Goal: Task Accomplishment & Management: Complete application form

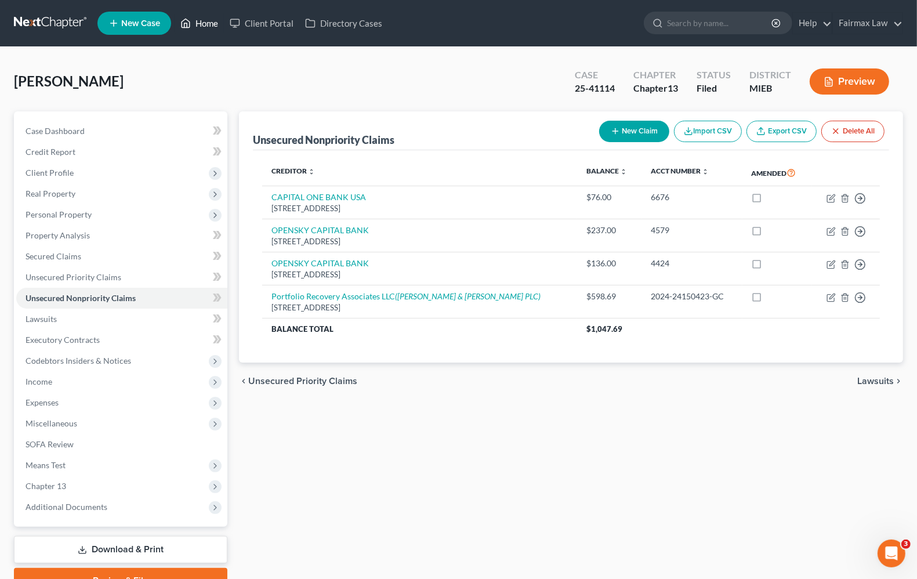
click at [213, 24] on link "Home" at bounding box center [199, 23] width 49 height 21
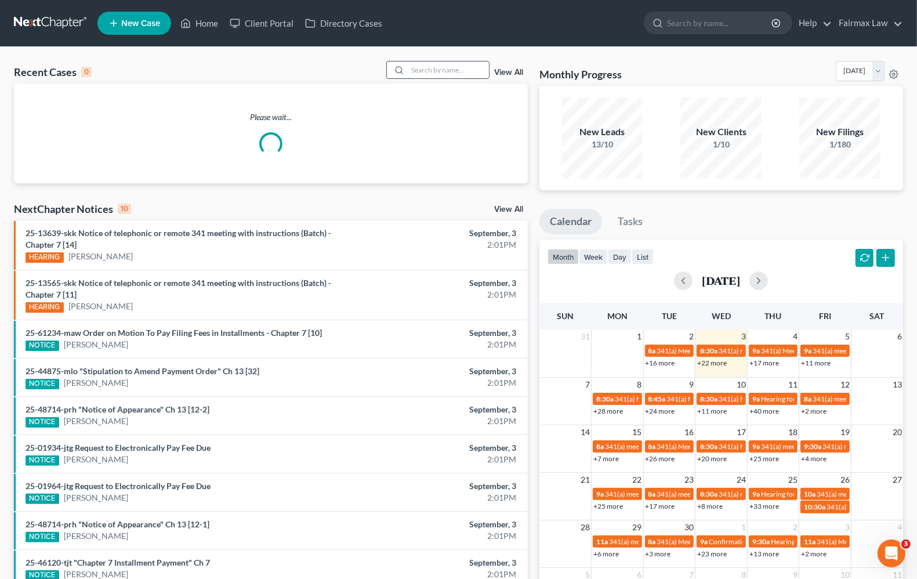
click at [445, 75] on input "search" at bounding box center [448, 70] width 81 height 17
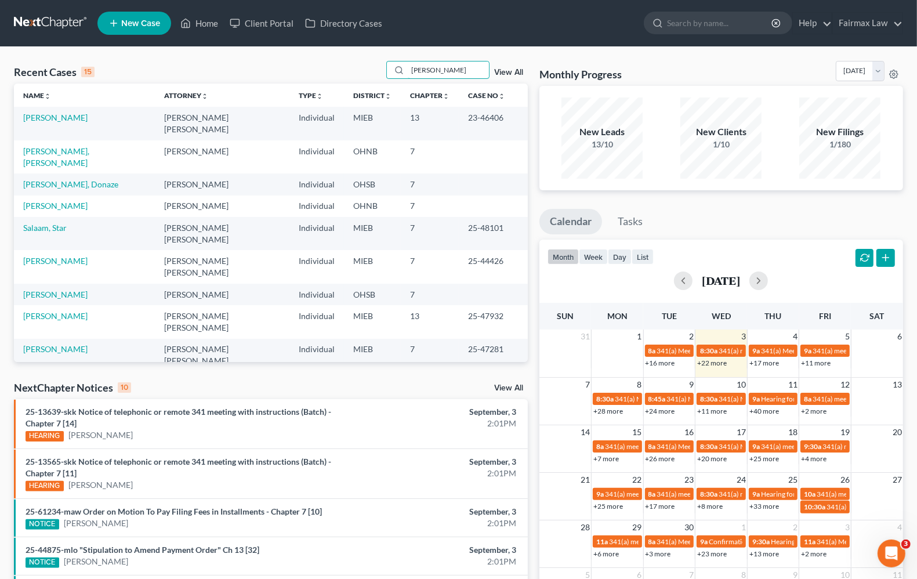
drag, startPoint x: 459, startPoint y: 70, endPoint x: 228, endPoint y: 65, distance: 231.0
click at [229, 66] on div "Recent Cases 15 [PERSON_NAME] View All" at bounding box center [271, 72] width 514 height 23
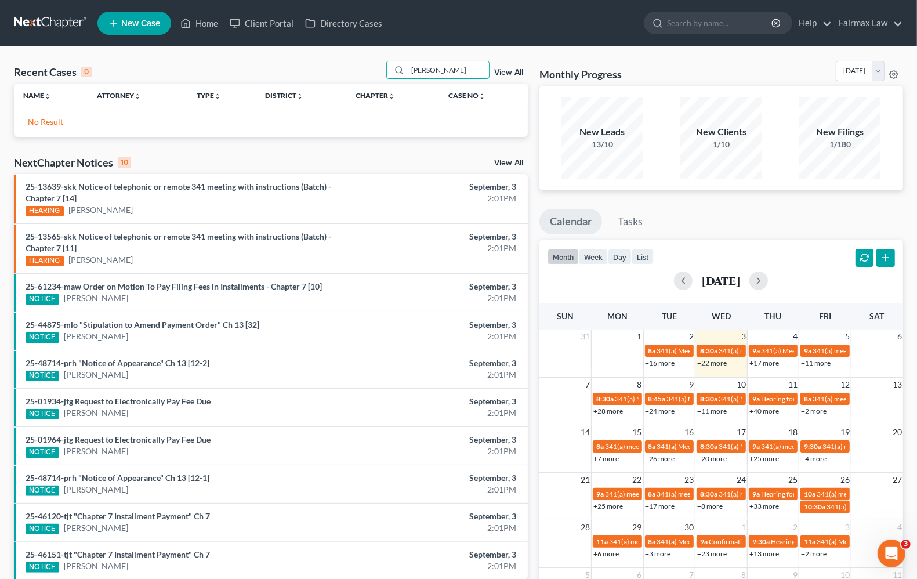
drag, startPoint x: 468, startPoint y: 71, endPoint x: -113, endPoint y: 48, distance: 581.3
click at [0, 48] on html "Home New Case Client Portal Directory Cases Fairmax Law [PERSON_NAME][EMAIL_ADD…" at bounding box center [458, 335] width 917 height 670
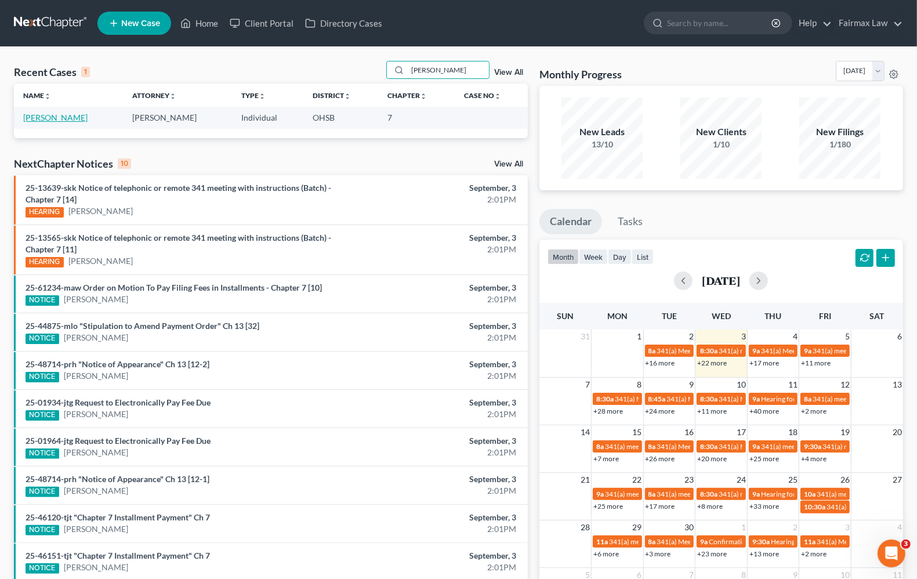
type input "[PERSON_NAME]"
click at [35, 115] on link "[PERSON_NAME]" at bounding box center [55, 118] width 64 height 10
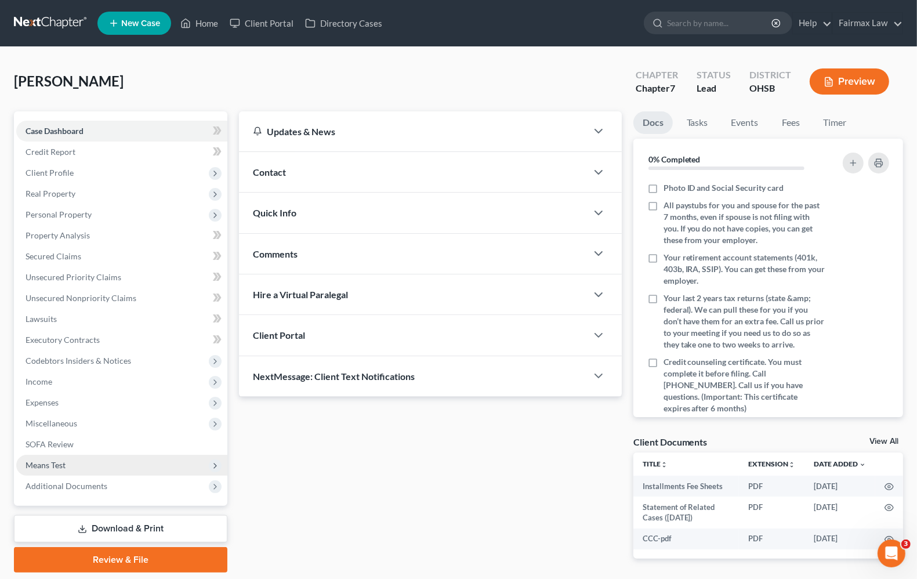
click at [67, 470] on span "Means Test" at bounding box center [121, 465] width 211 height 21
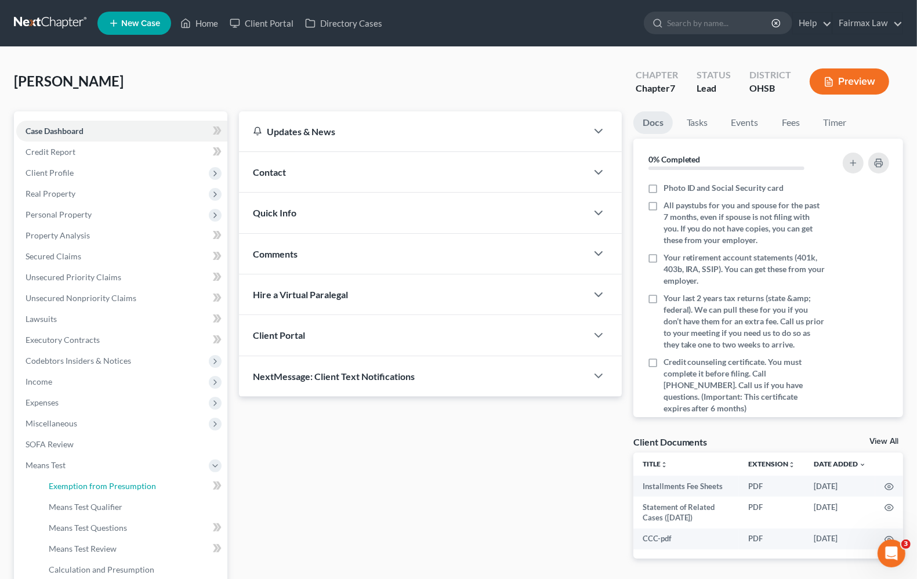
click at [78, 487] on span "Exemption from Presumption" at bounding box center [102, 486] width 107 height 10
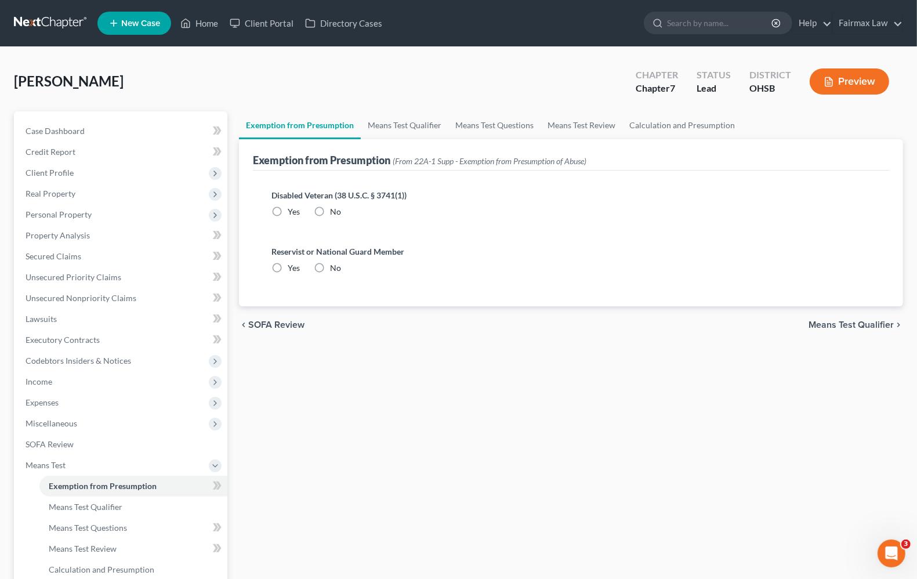
click at [856, 330] on div "chevron_left SOFA Review Means Test Qualifier chevron_right" at bounding box center [571, 324] width 664 height 37
click at [859, 323] on span "Means Test Qualifier" at bounding box center [851, 324] width 85 height 9
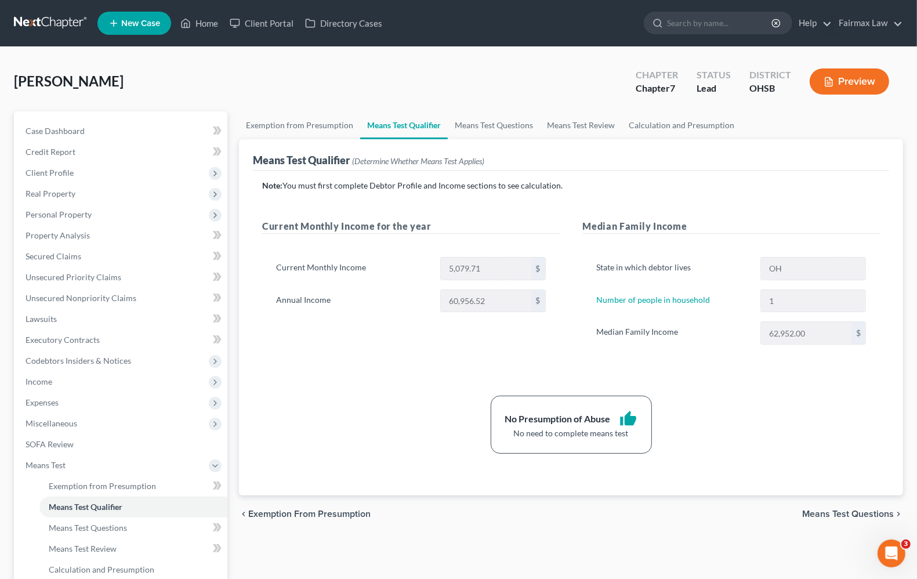
click at [863, 516] on span "Means Test Questions" at bounding box center [848, 513] width 92 height 9
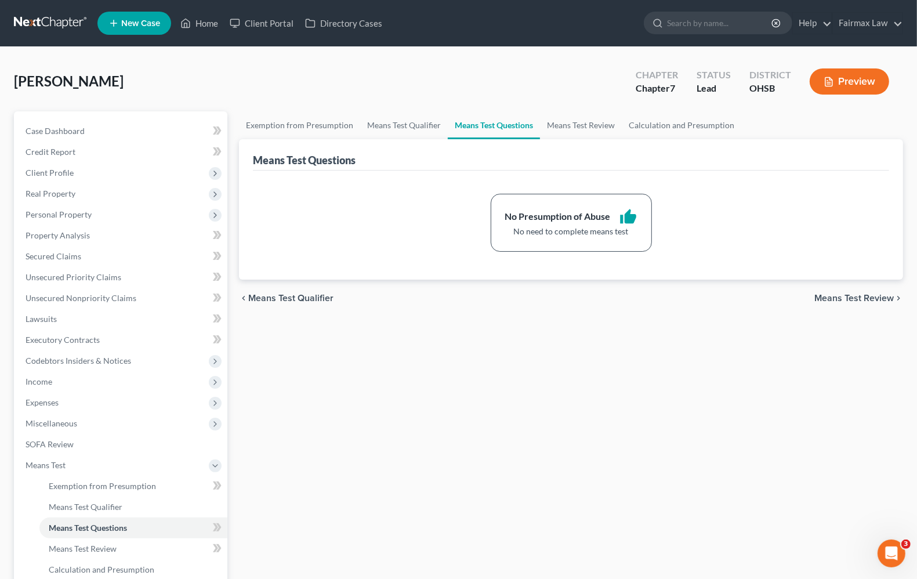
click at [876, 299] on span "Means Test Review" at bounding box center [854, 298] width 79 height 9
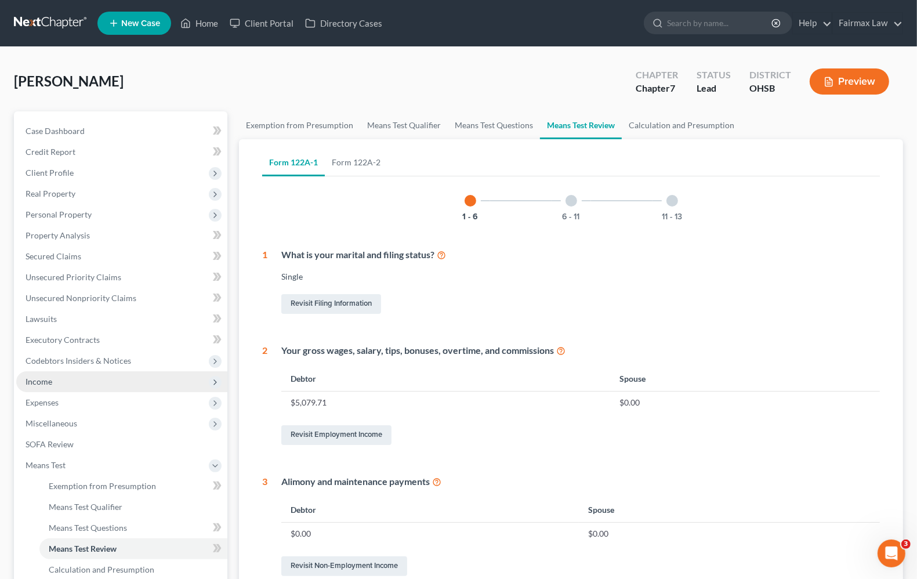
click at [39, 386] on span "Income" at bounding box center [121, 381] width 211 height 21
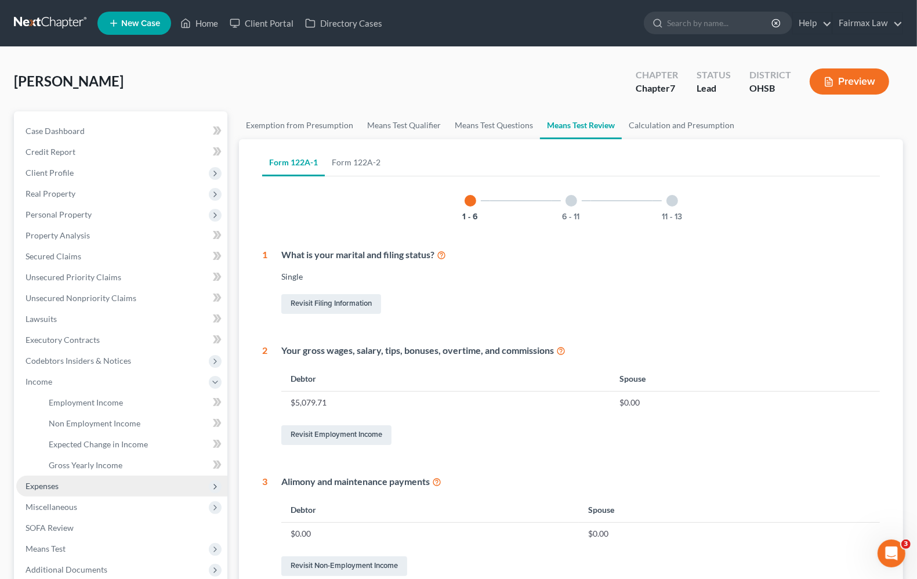
drag, startPoint x: 46, startPoint y: 486, endPoint x: 96, endPoint y: 494, distance: 50.7
click at [46, 486] on span "Expenses" at bounding box center [42, 486] width 33 height 10
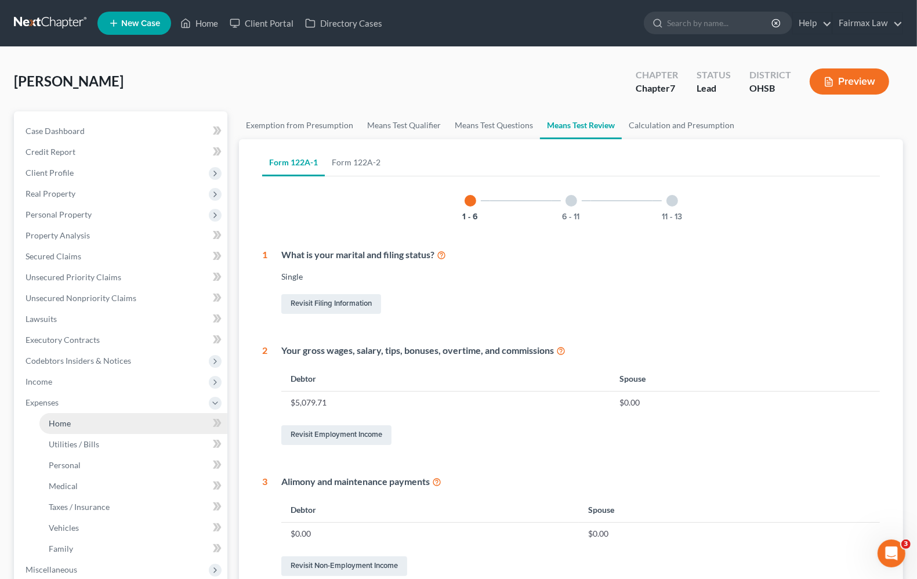
click at [53, 424] on span "Home" at bounding box center [60, 423] width 22 height 10
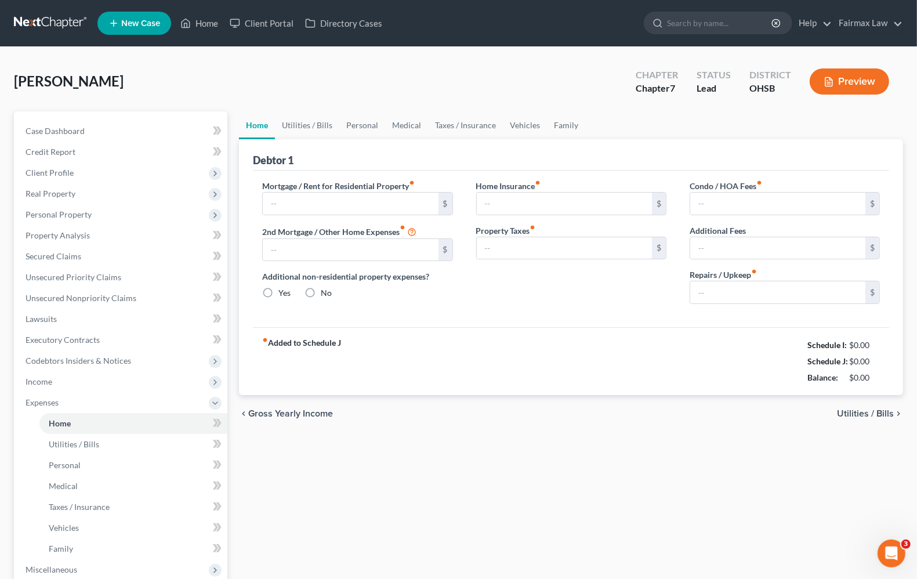
type input "1,427.60"
type input "0.00"
radio input "true"
type input "19.00"
type input "0.00"
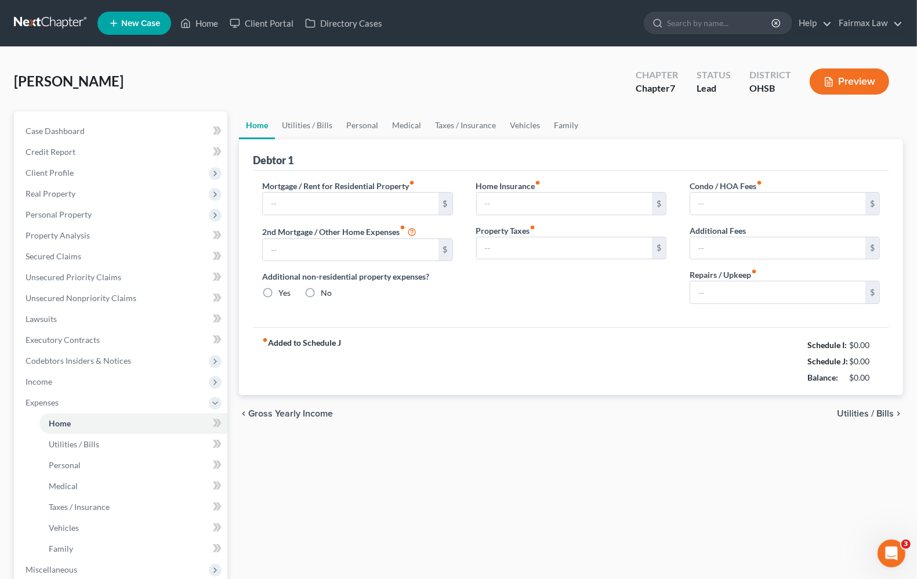
type input "0.00"
click at [884, 411] on span "Utilities / Bills" at bounding box center [865, 413] width 57 height 9
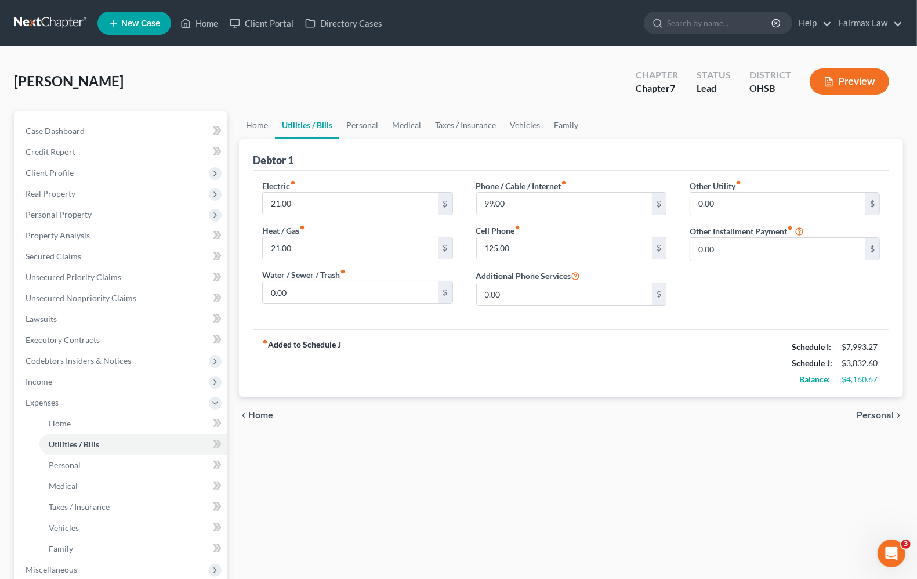
click at [884, 411] on span "Personal" at bounding box center [875, 415] width 37 height 9
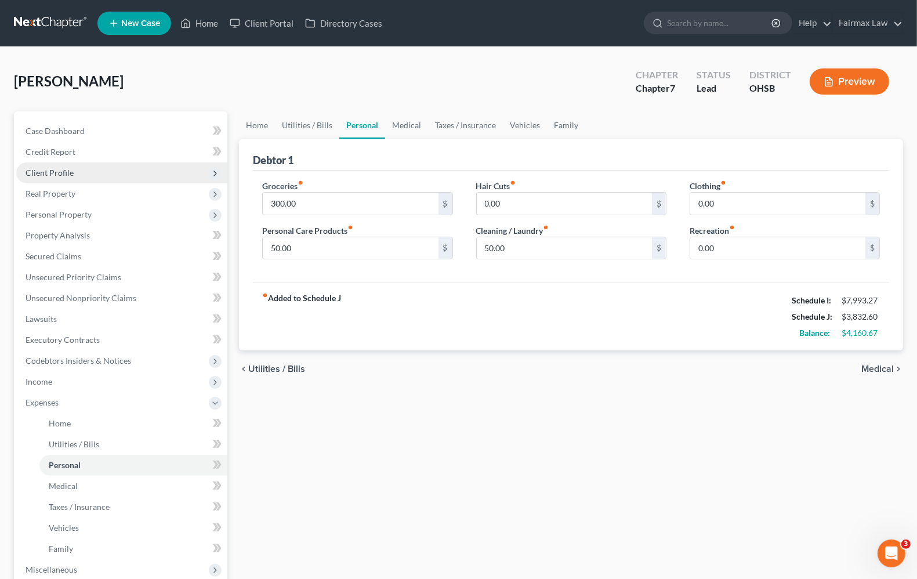
click at [71, 175] on span "Client Profile" at bounding box center [50, 173] width 48 height 10
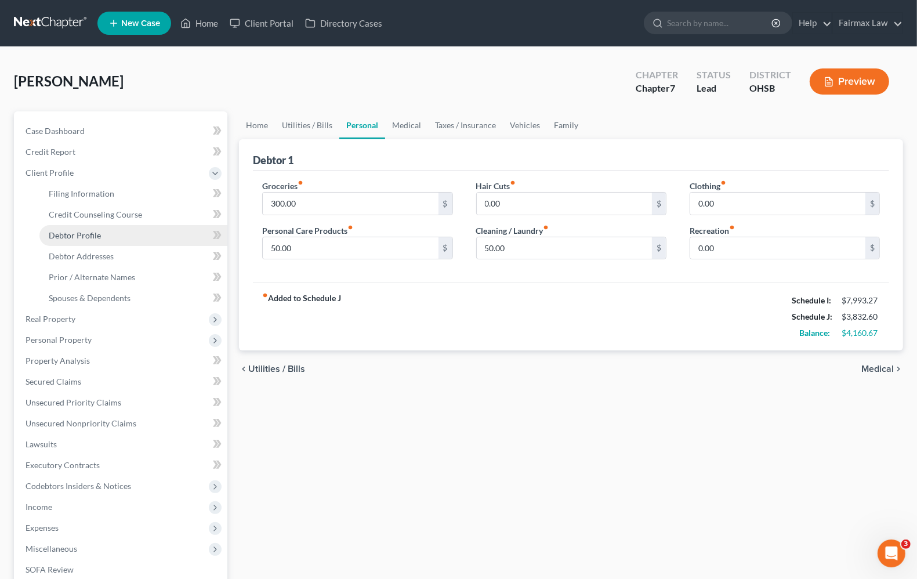
click at [82, 233] on span "Debtor Profile" at bounding box center [75, 235] width 52 height 10
select select "0"
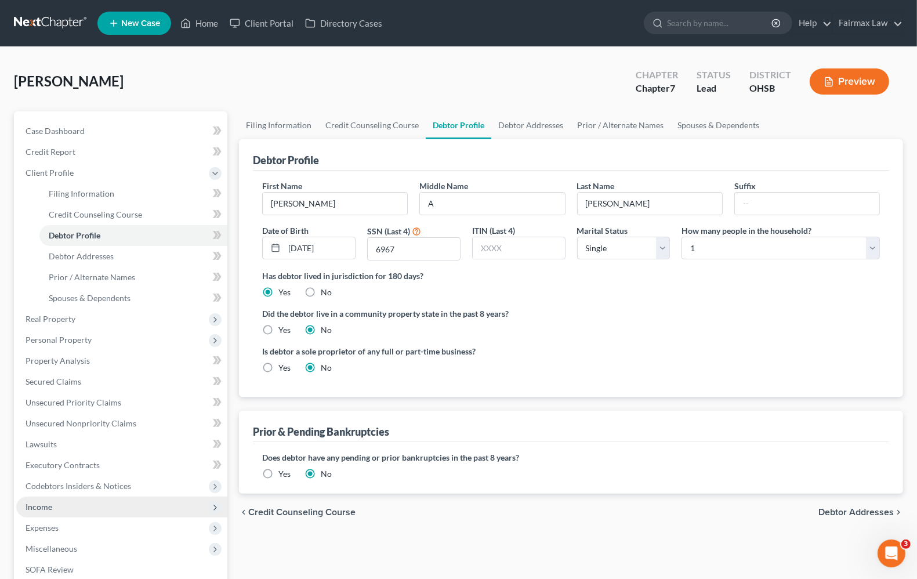
click at [41, 503] on span "Income" at bounding box center [39, 507] width 27 height 10
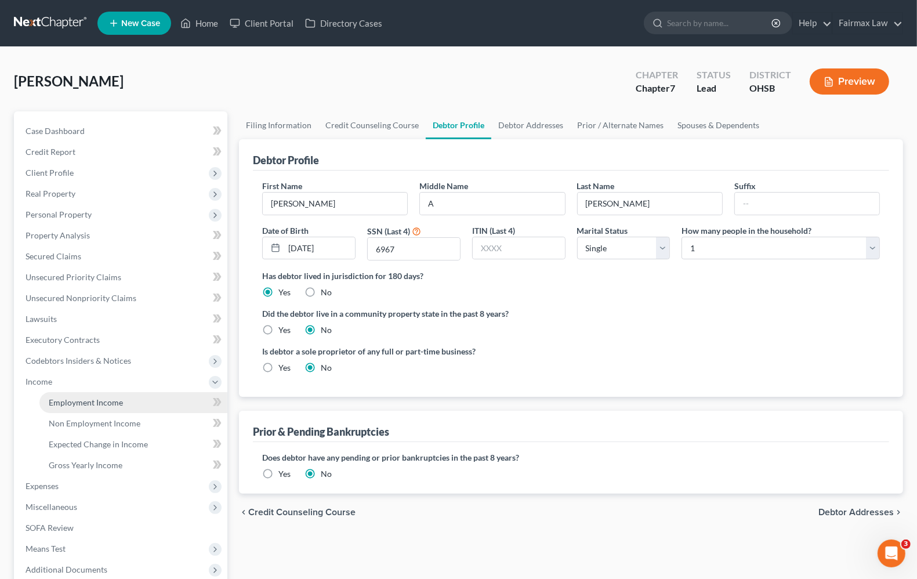
click at [67, 404] on span "Employment Income" at bounding box center [86, 402] width 74 height 10
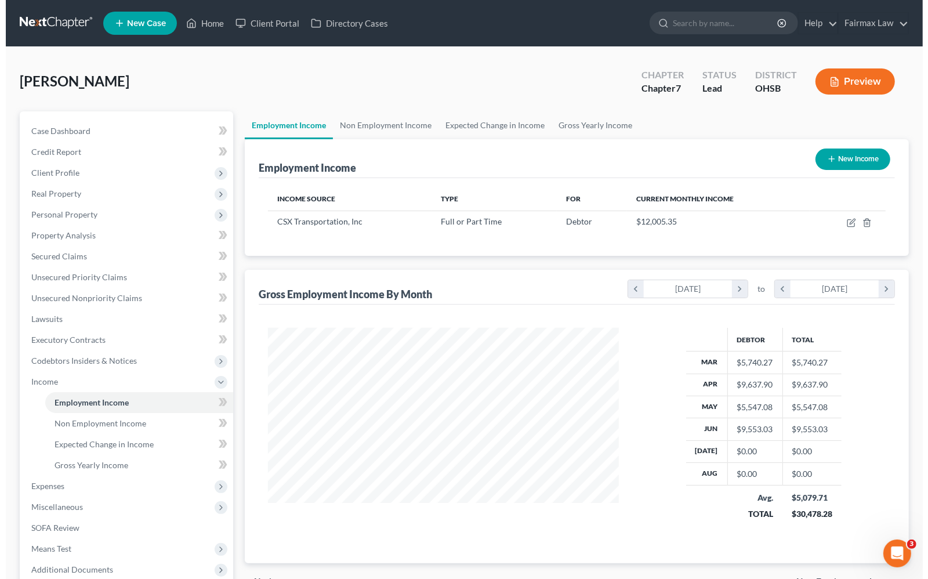
scroll to position [209, 373]
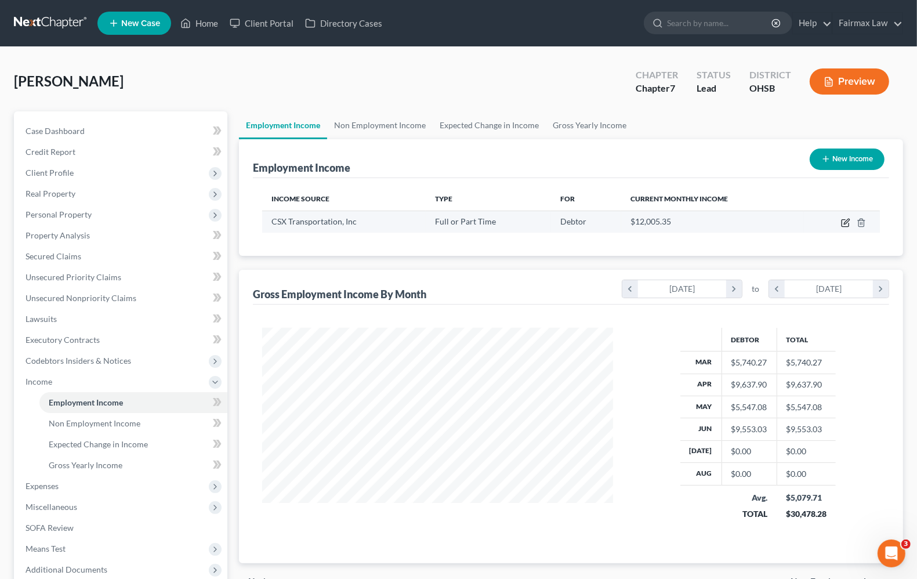
click at [847, 224] on icon "button" at bounding box center [845, 222] width 9 height 9
select select "0"
select select "9"
select select "2"
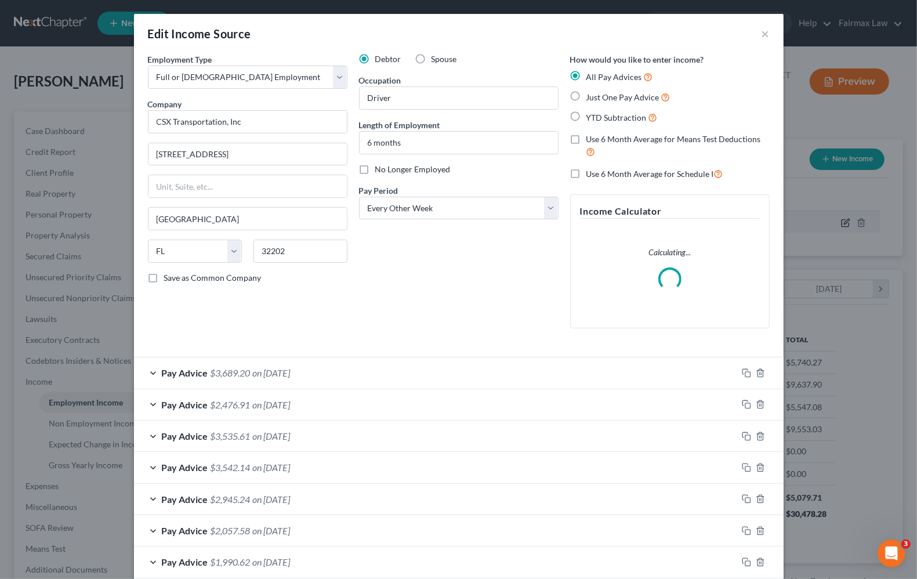
scroll to position [209, 378]
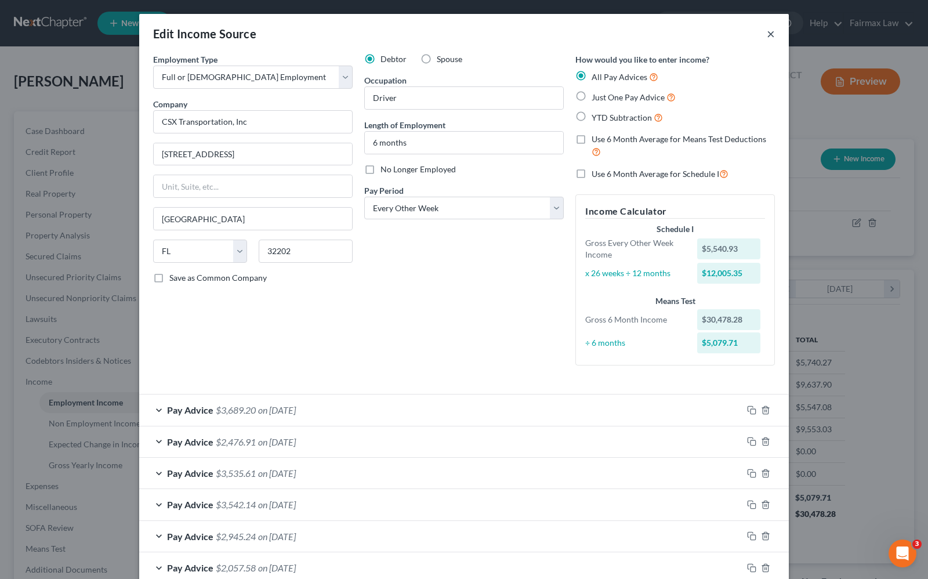
click at [767, 35] on button "×" at bounding box center [771, 34] width 8 height 14
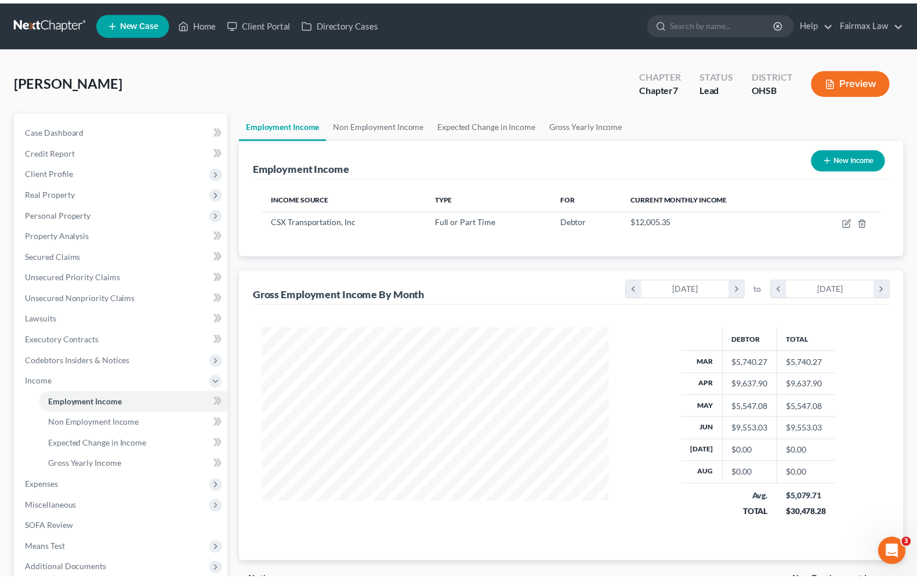
scroll to position [580041, 579876]
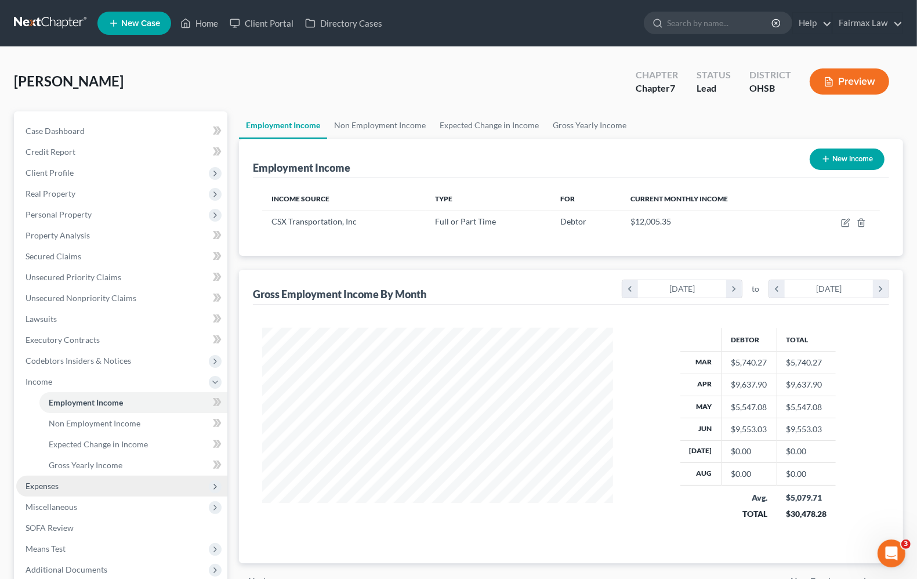
click at [52, 486] on span "Expenses" at bounding box center [42, 486] width 33 height 10
